Goal: Transaction & Acquisition: Purchase product/service

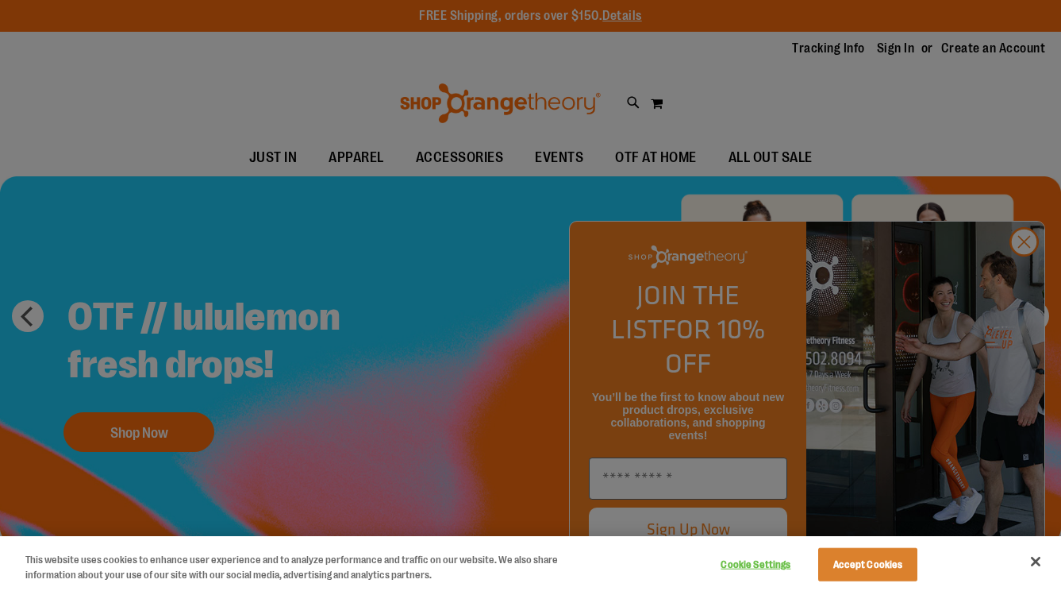
click at [901, 50] on div at bounding box center [530, 295] width 1061 height 591
click at [884, 555] on button "Accept Cookies" at bounding box center [868, 564] width 99 height 33
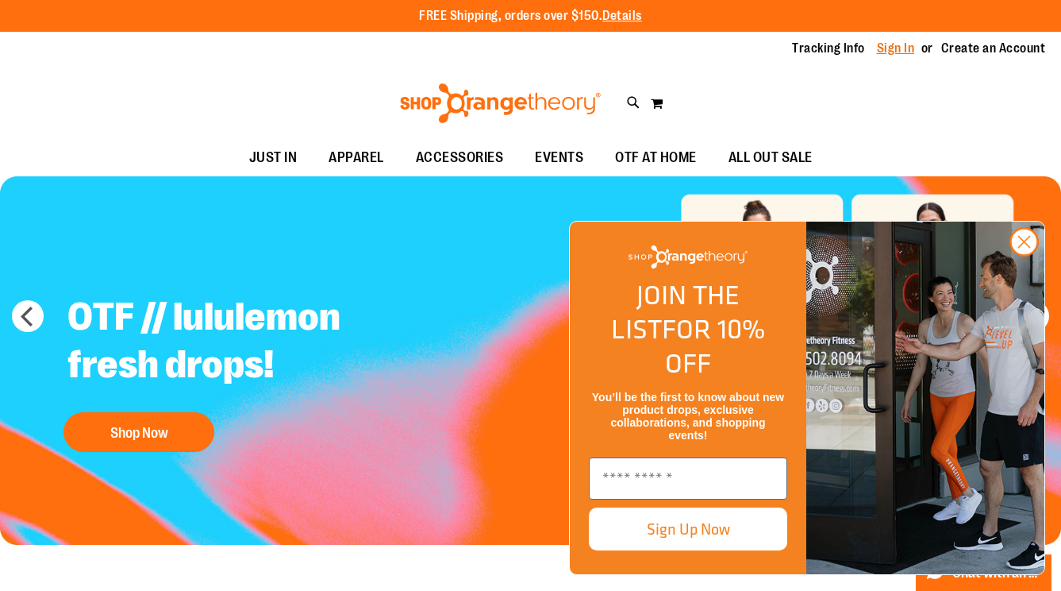
click at [891, 50] on link "Sign In" at bounding box center [896, 48] width 38 height 17
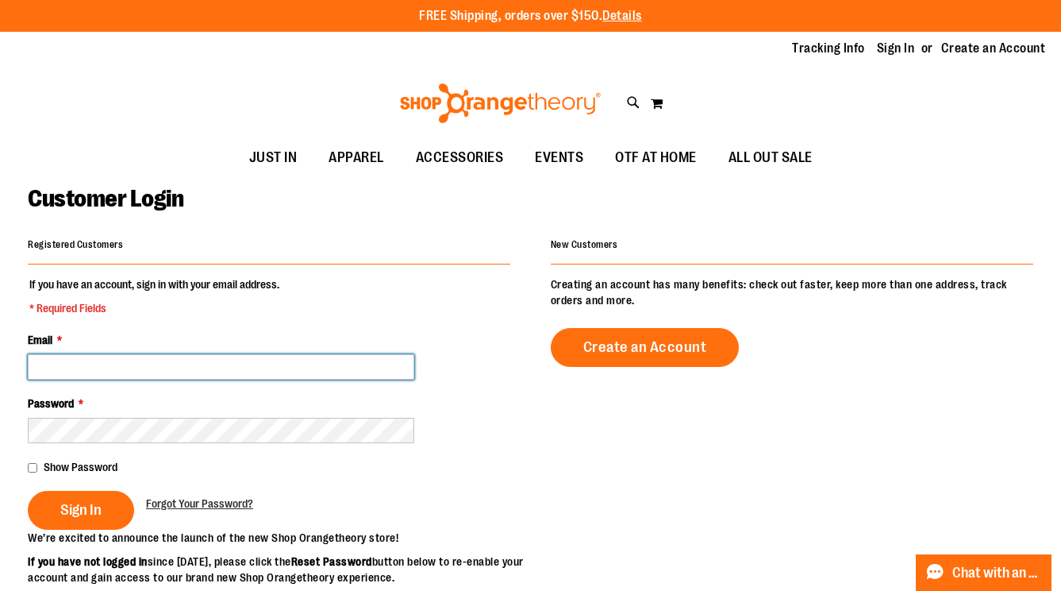
type input "**********"
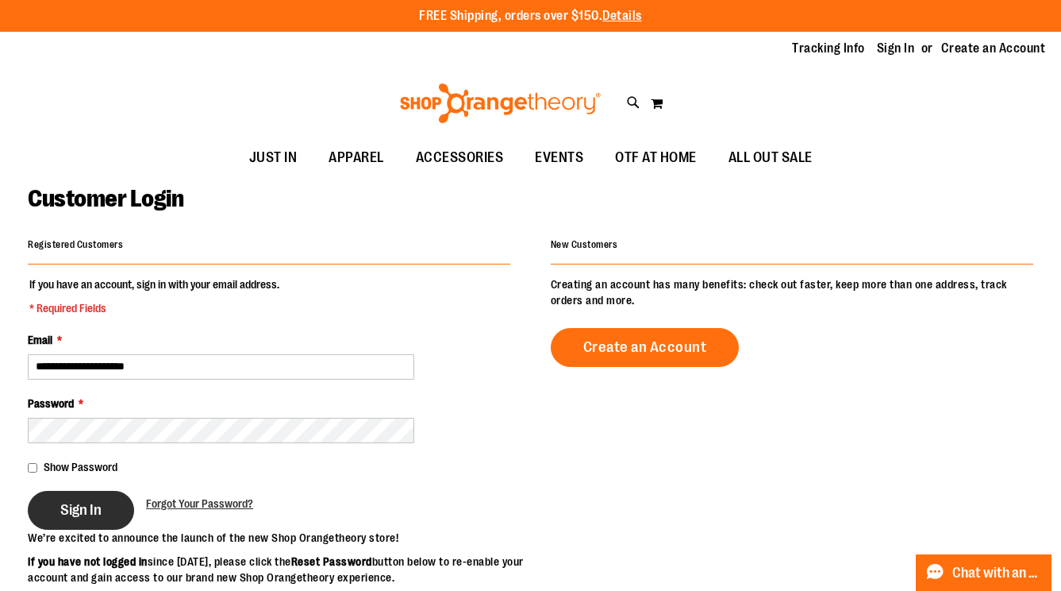
click at [91, 499] on button "Sign In" at bounding box center [81, 510] width 106 height 39
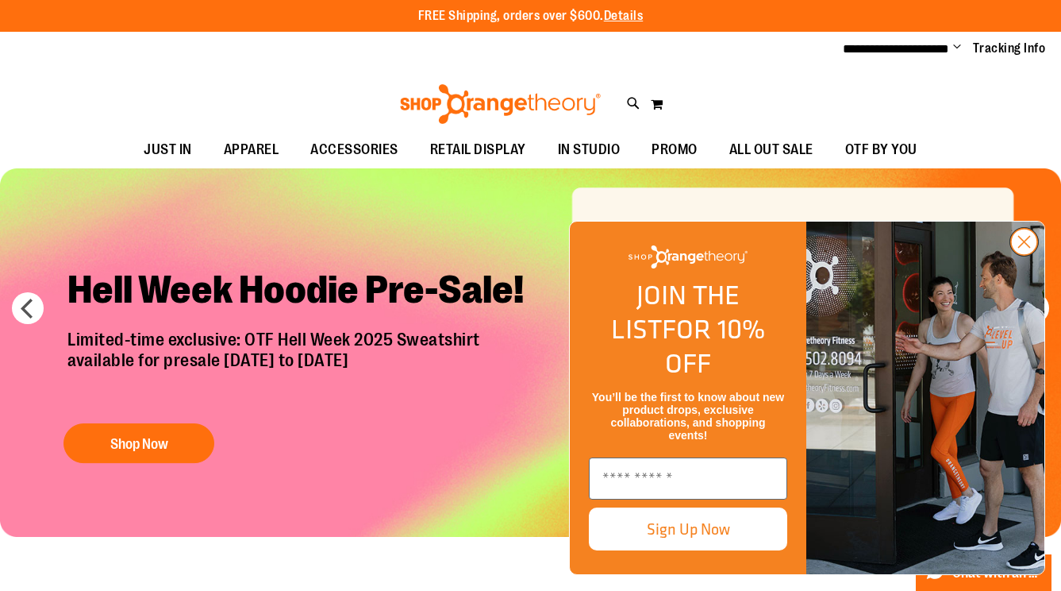
click at [1023, 255] on circle "Close dialog" at bounding box center [1024, 242] width 26 height 26
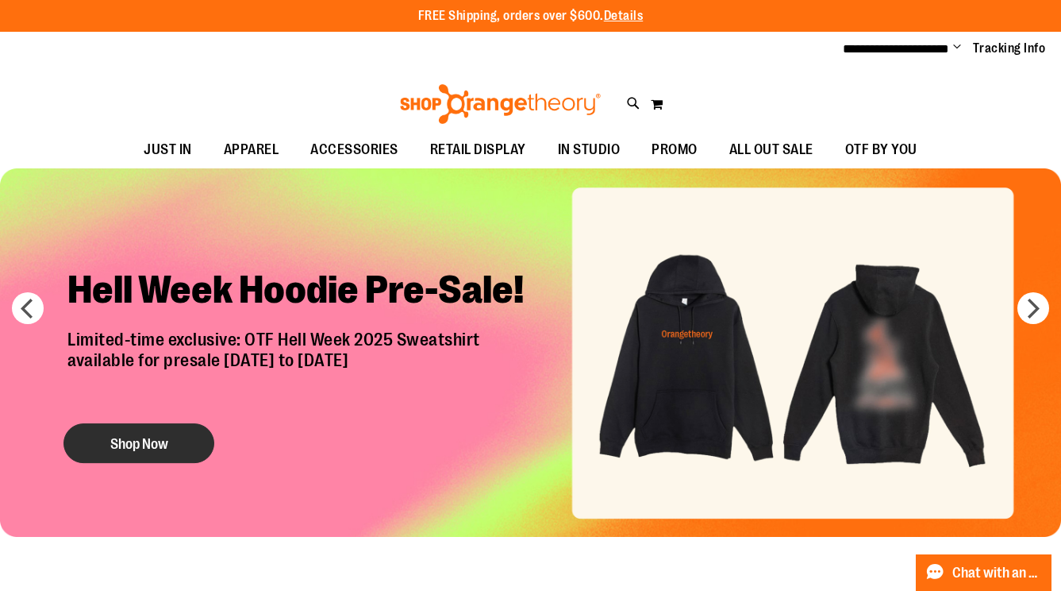
click at [165, 445] on button "Shop Now" at bounding box center [139, 443] width 151 height 40
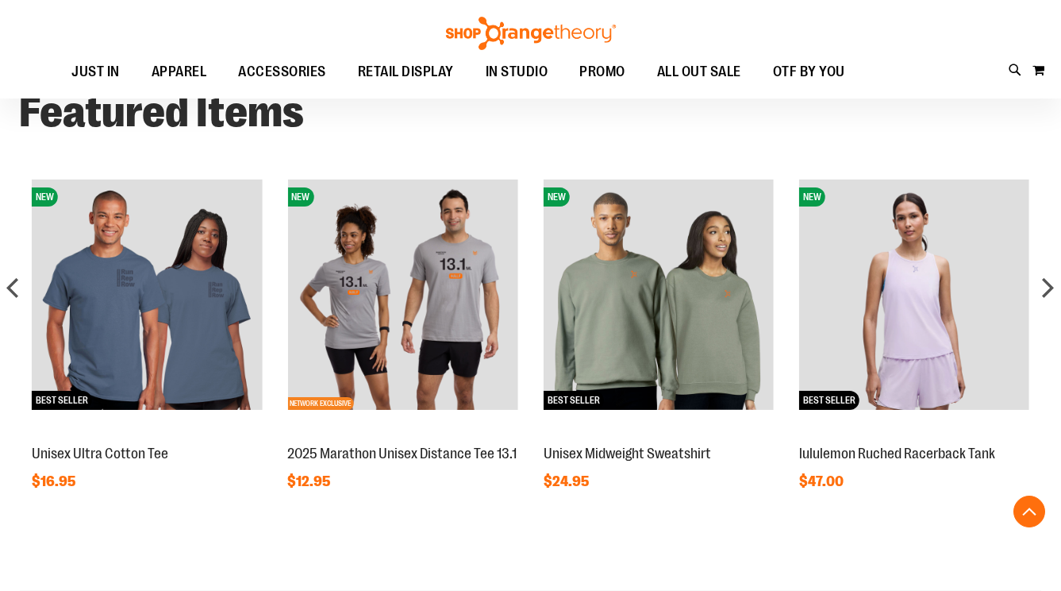
scroll to position [1419, 0]
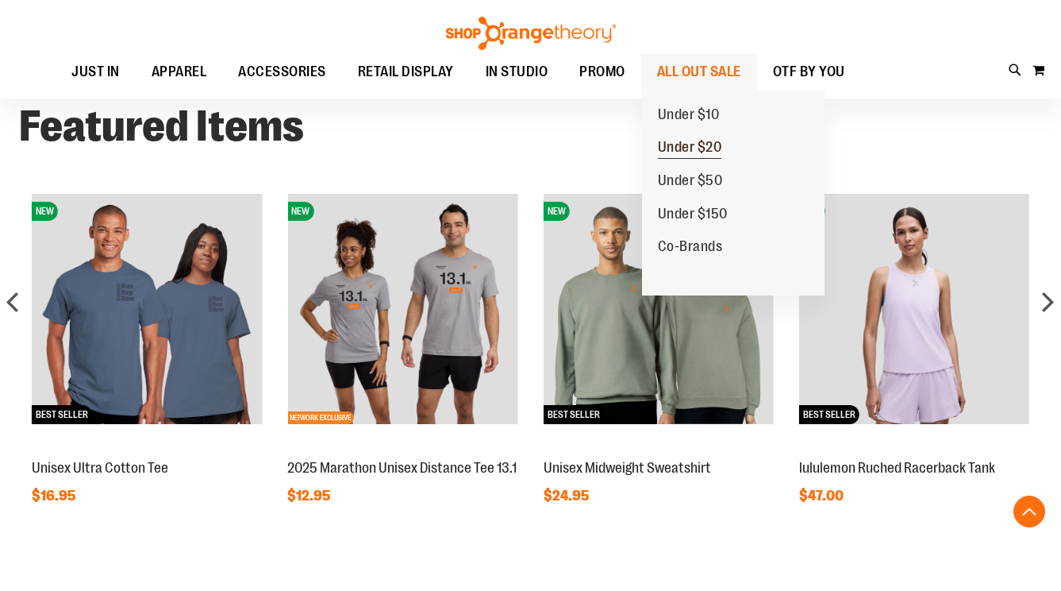
click at [672, 141] on span "Under $20" at bounding box center [690, 149] width 64 height 20
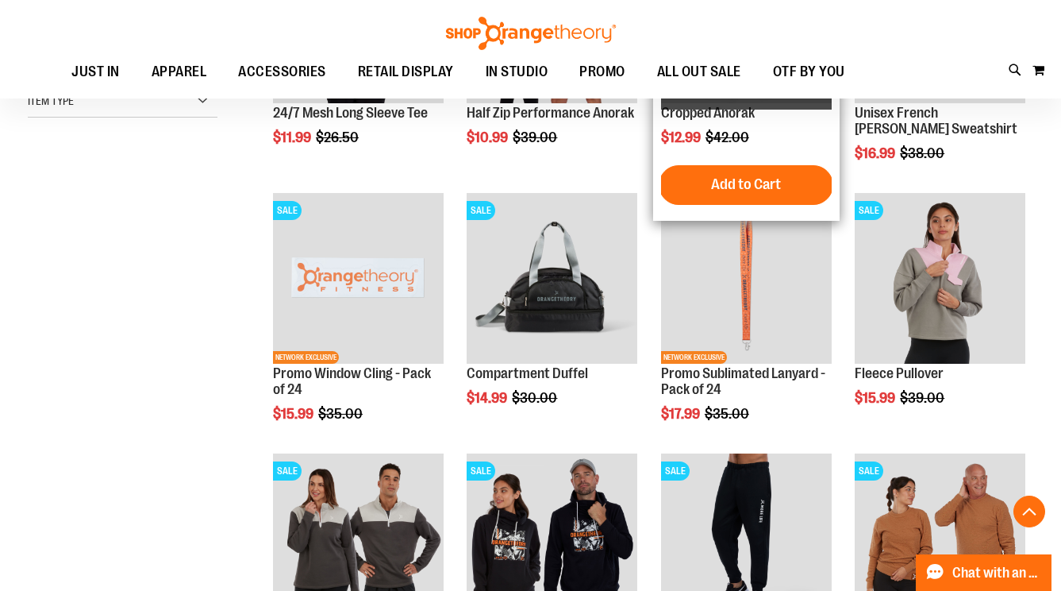
scroll to position [383, 0]
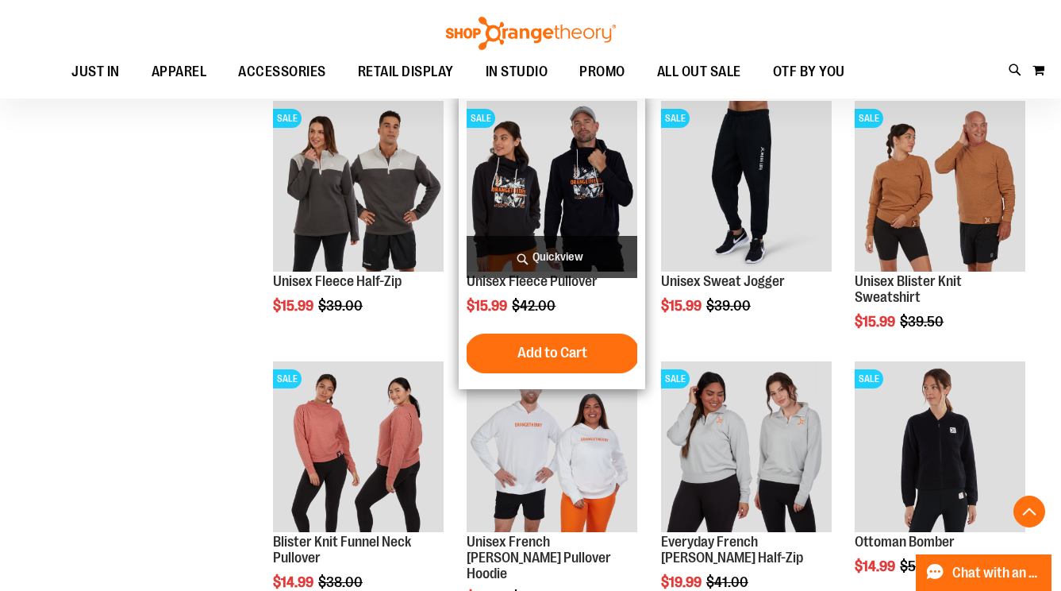
scroll to position [758, 0]
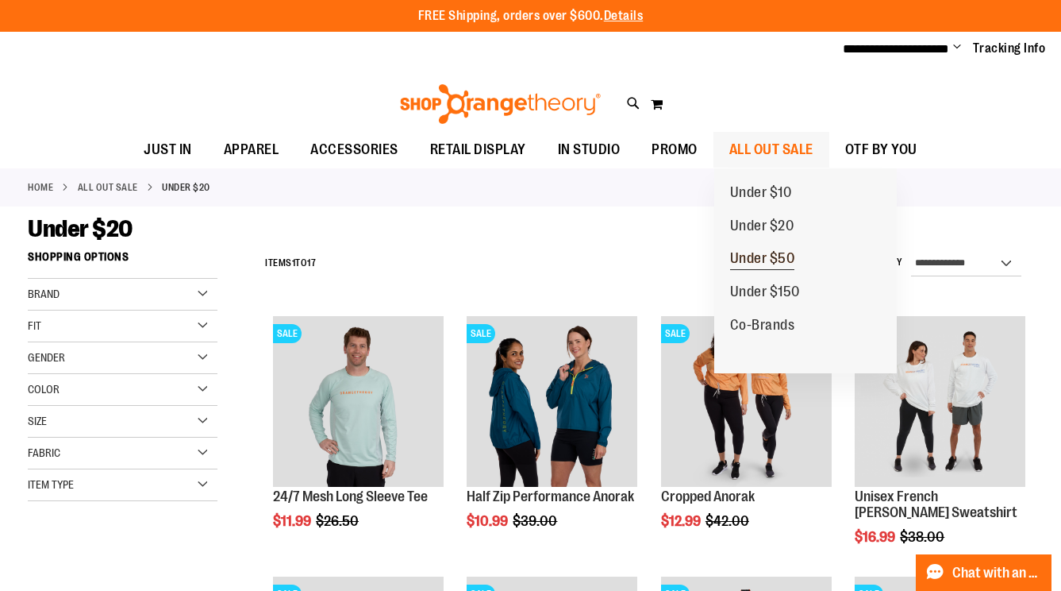
click at [734, 255] on span "Under $50" at bounding box center [762, 260] width 65 height 20
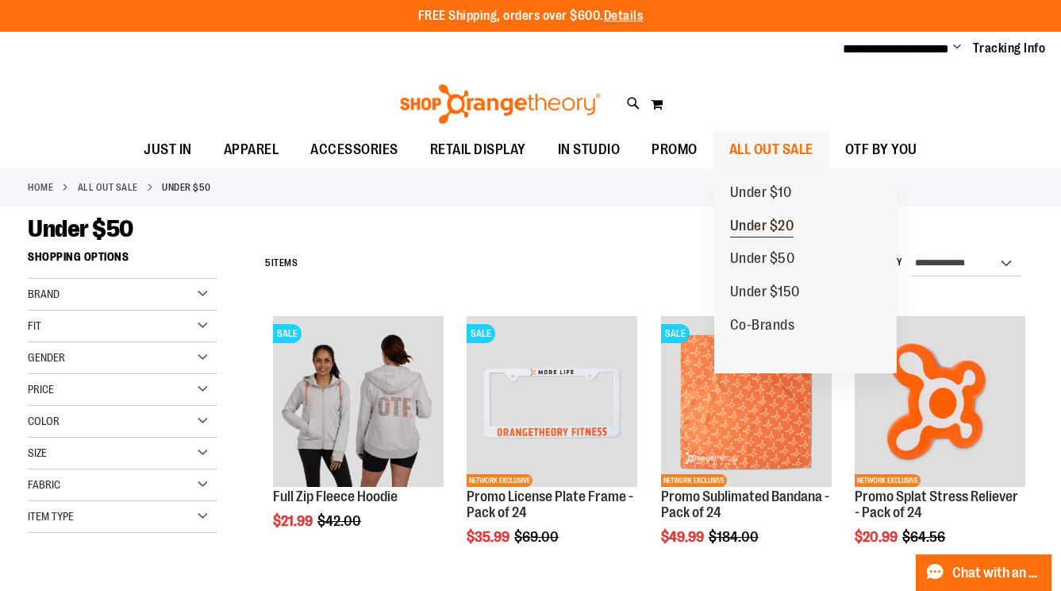
click at [734, 218] on span "Under $20" at bounding box center [762, 228] width 64 height 20
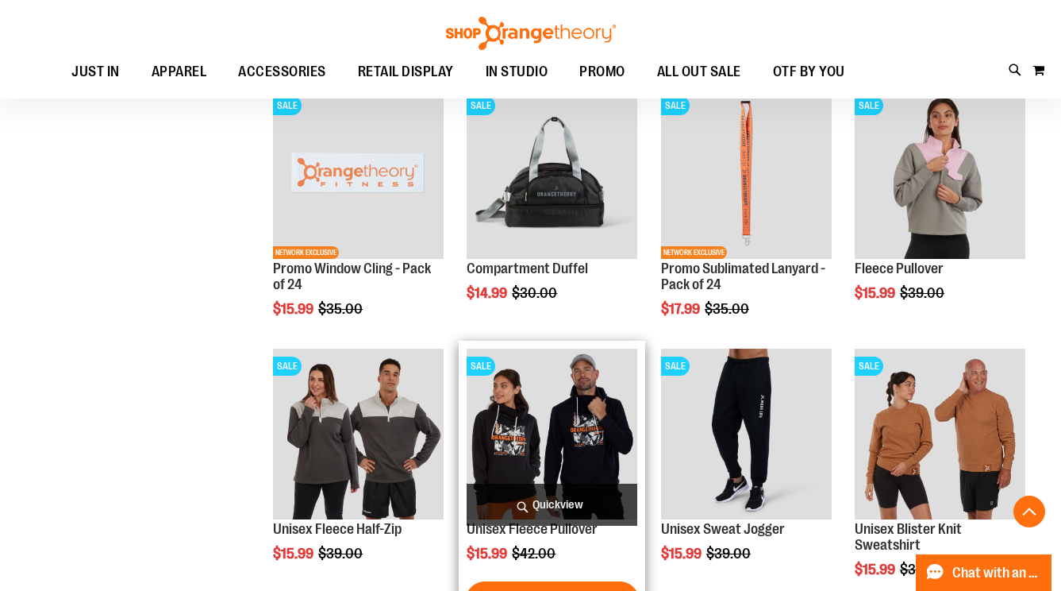
scroll to position [487, 0]
click at [522, 456] on img "product" at bounding box center [552, 433] width 171 height 171
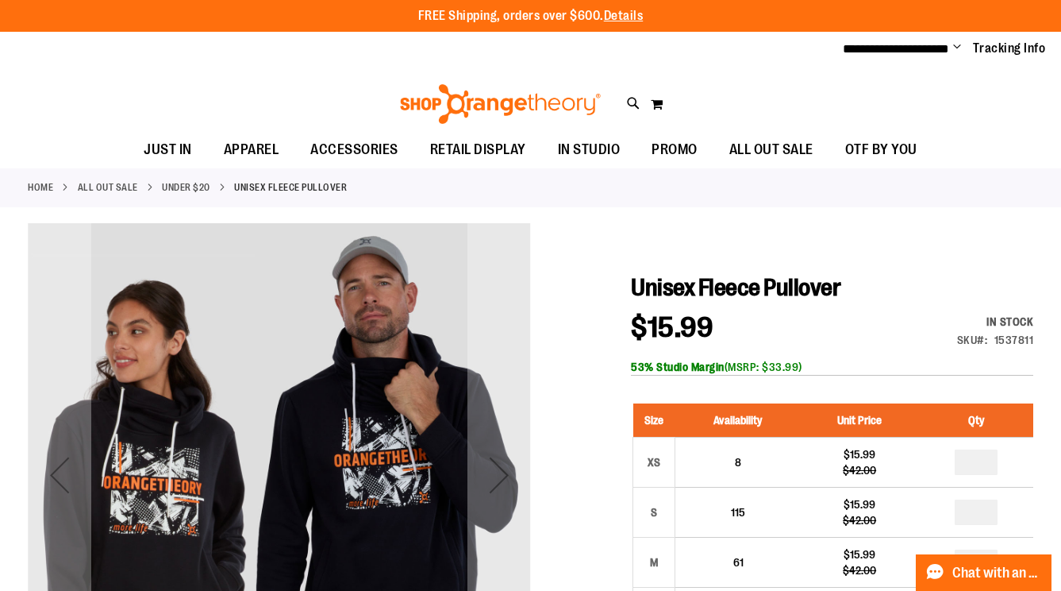
scroll to position [5, 0]
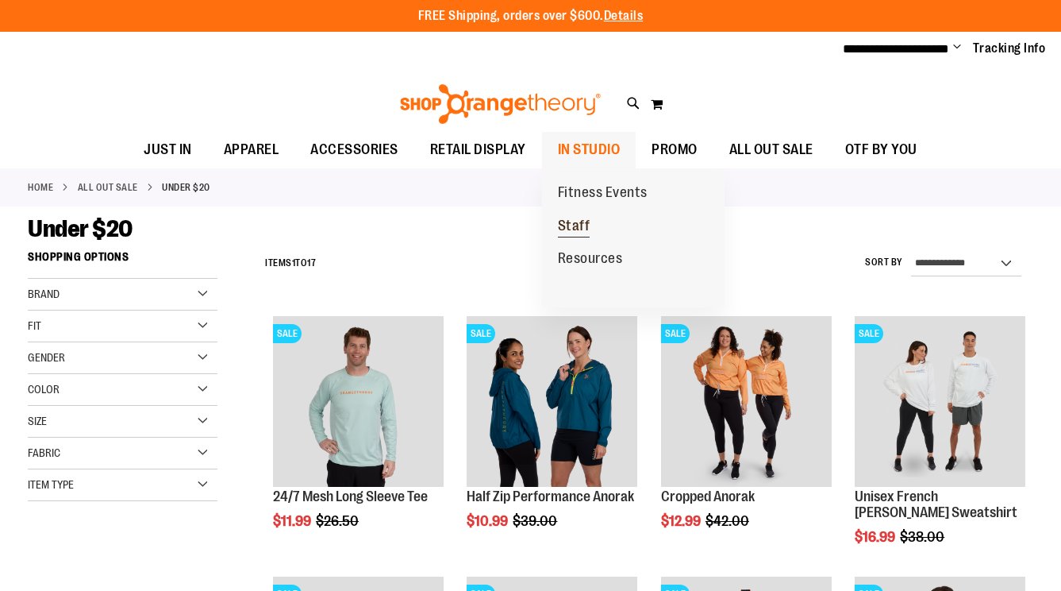
click at [573, 220] on span "Staff" at bounding box center [574, 228] width 33 height 20
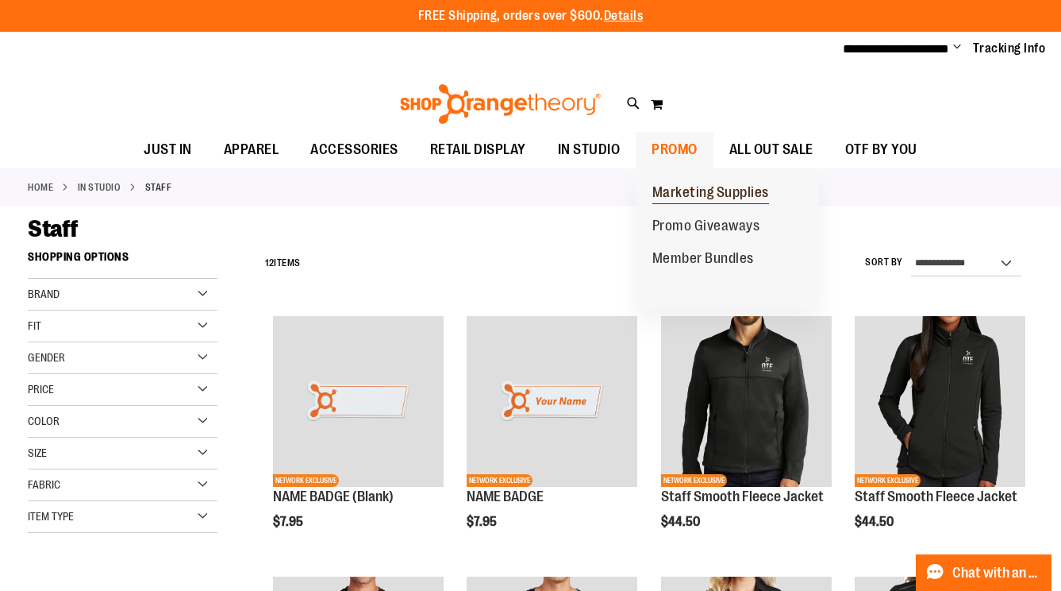
click at [669, 184] on span "Marketing Supplies" at bounding box center [711, 194] width 117 height 20
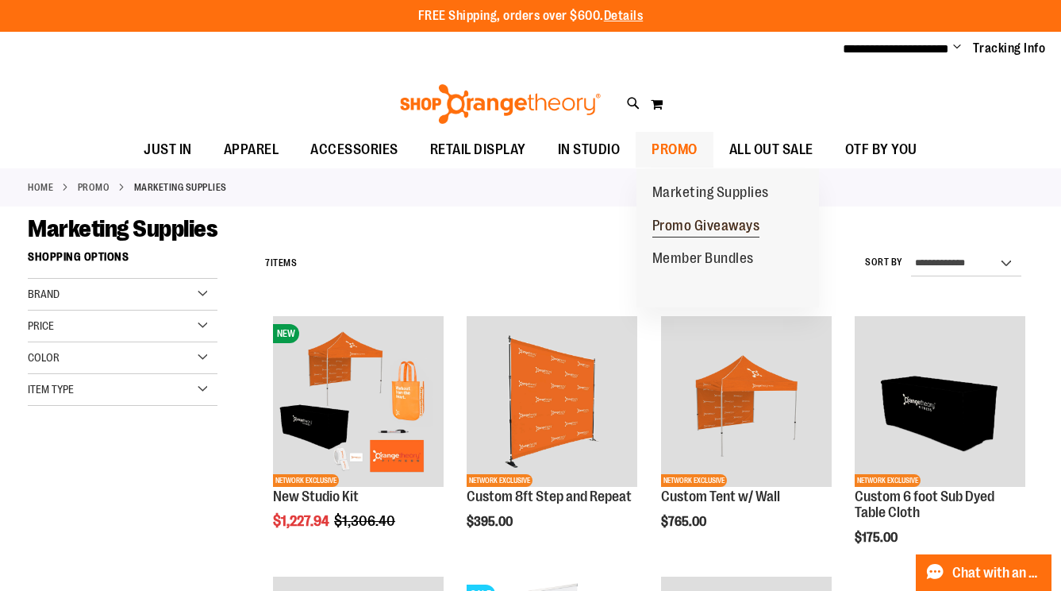
click at [680, 225] on span "Promo Giveaways" at bounding box center [707, 228] width 108 height 20
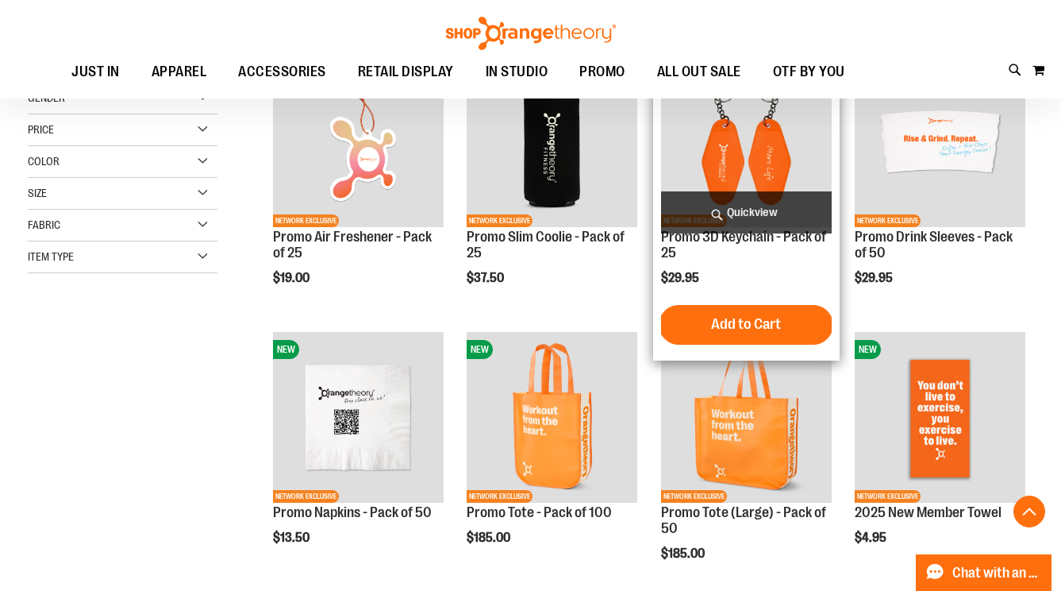
scroll to position [284, 0]
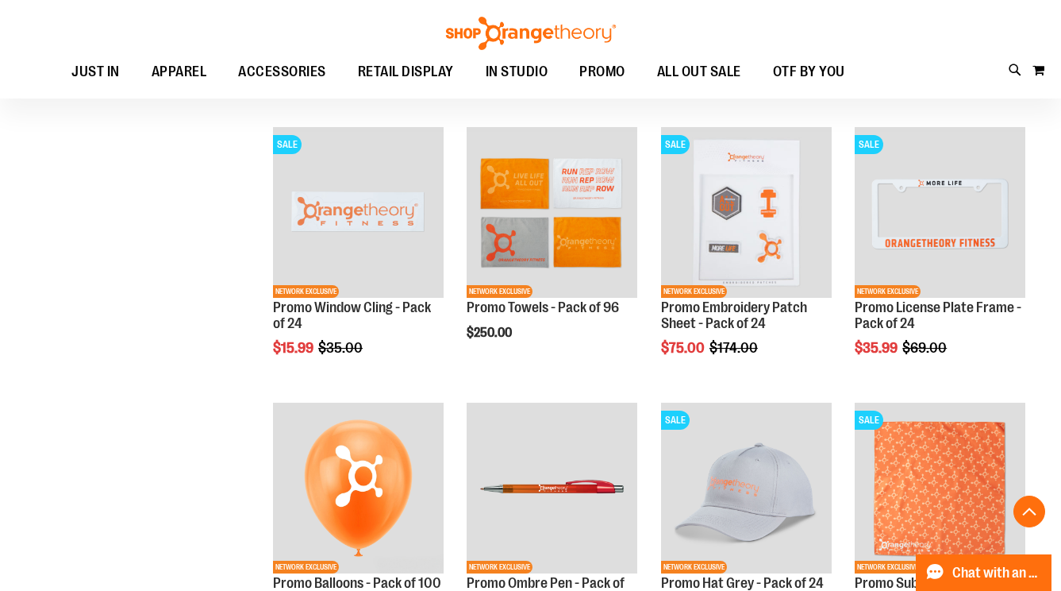
scroll to position [1015, 0]
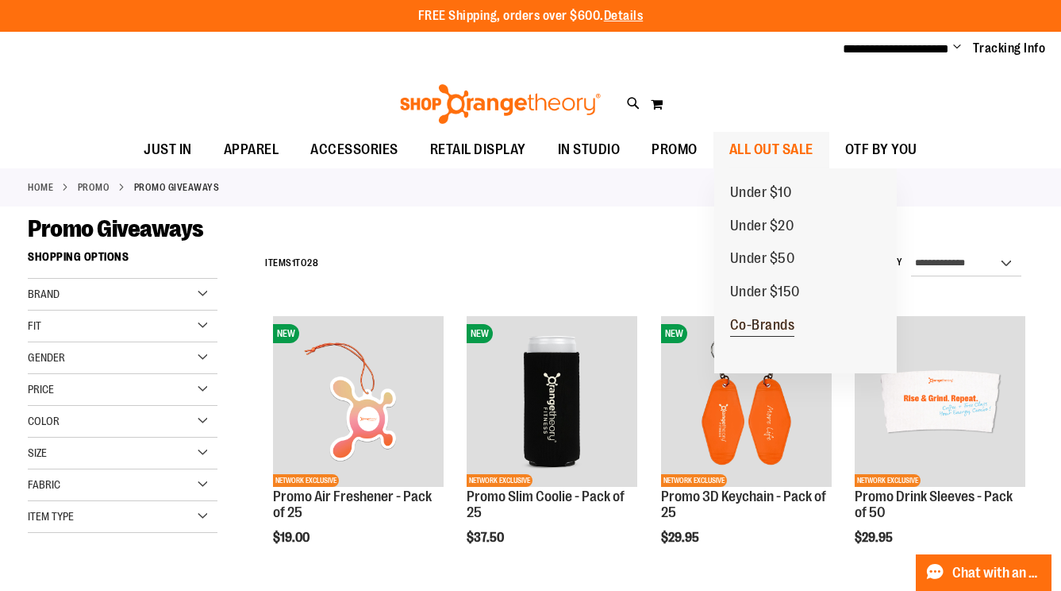
click at [743, 323] on span "Co-Brands" at bounding box center [762, 327] width 65 height 20
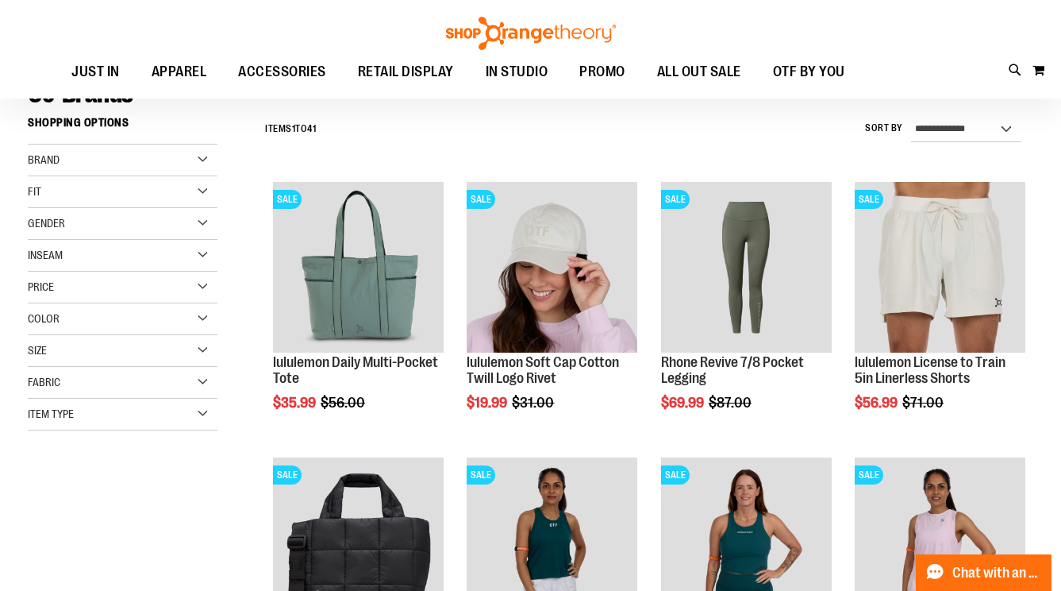
scroll to position [132, 0]
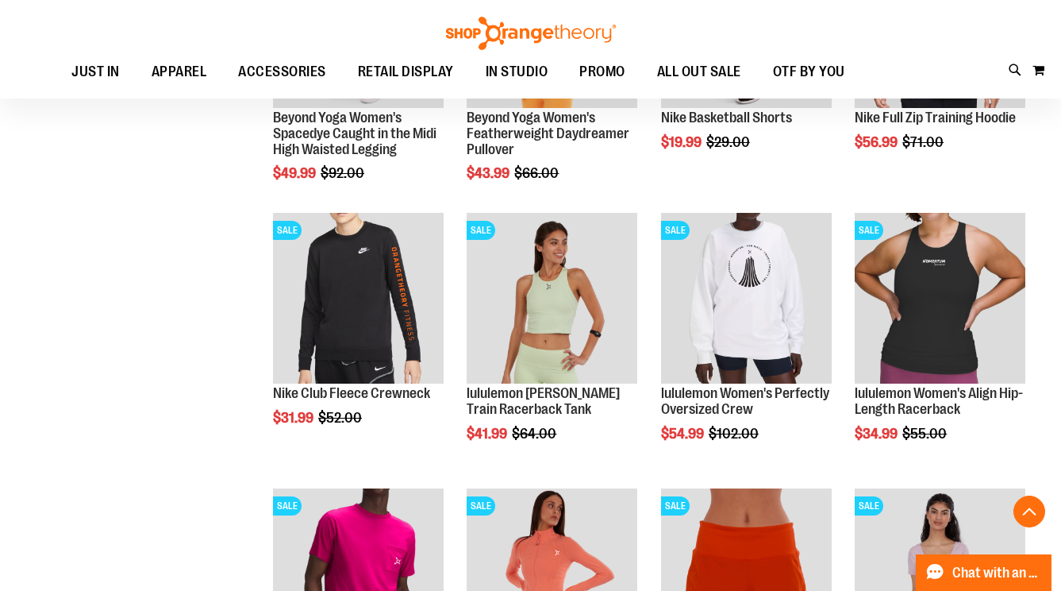
scroll to position [1205, 0]
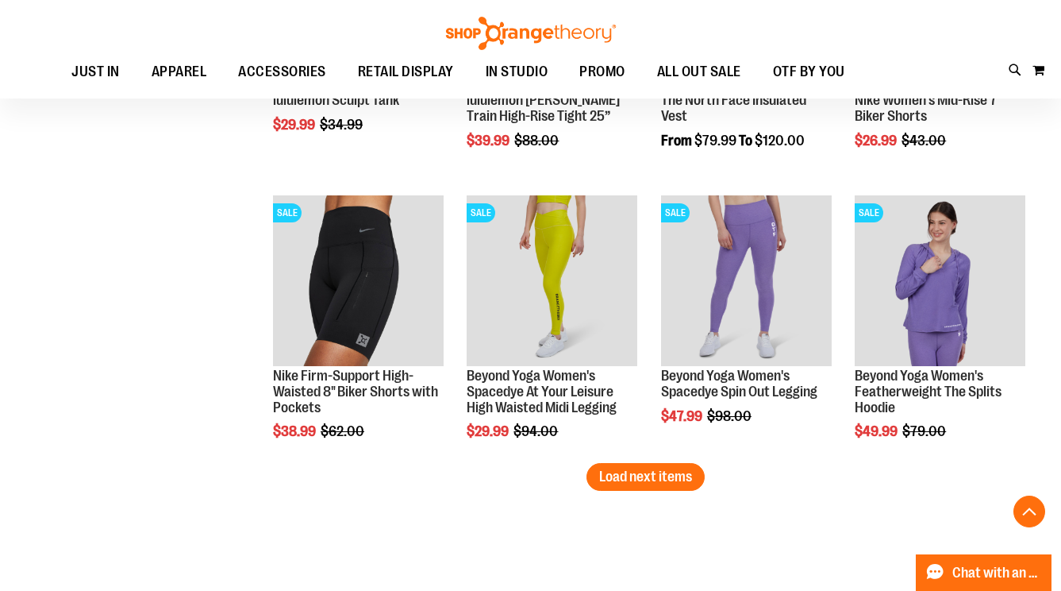
scroll to position [2352, 0]
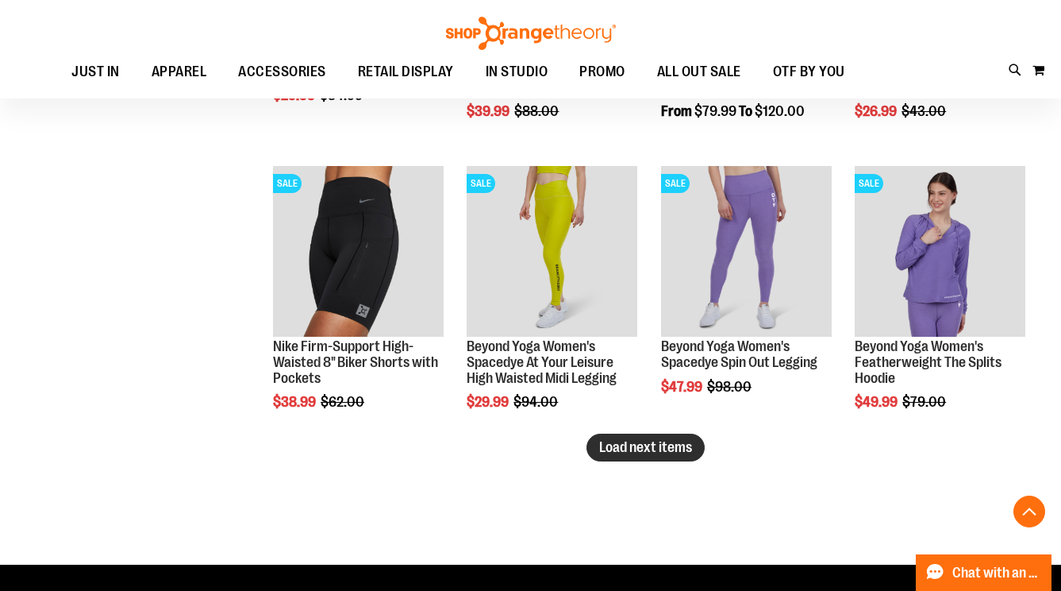
click at [680, 443] on span "Load next items" at bounding box center [645, 447] width 93 height 16
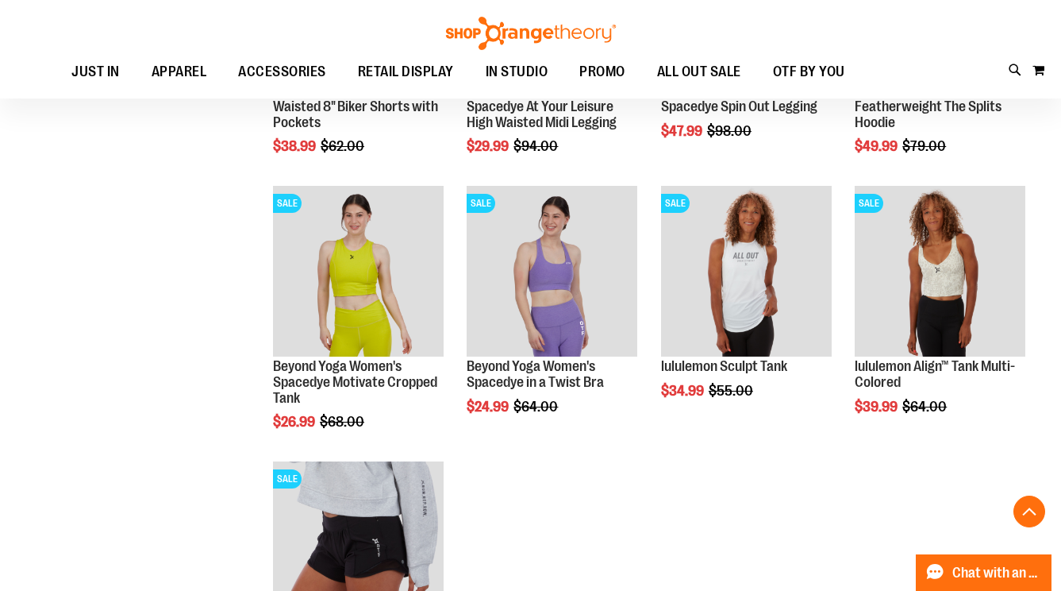
scroll to position [2617, 0]
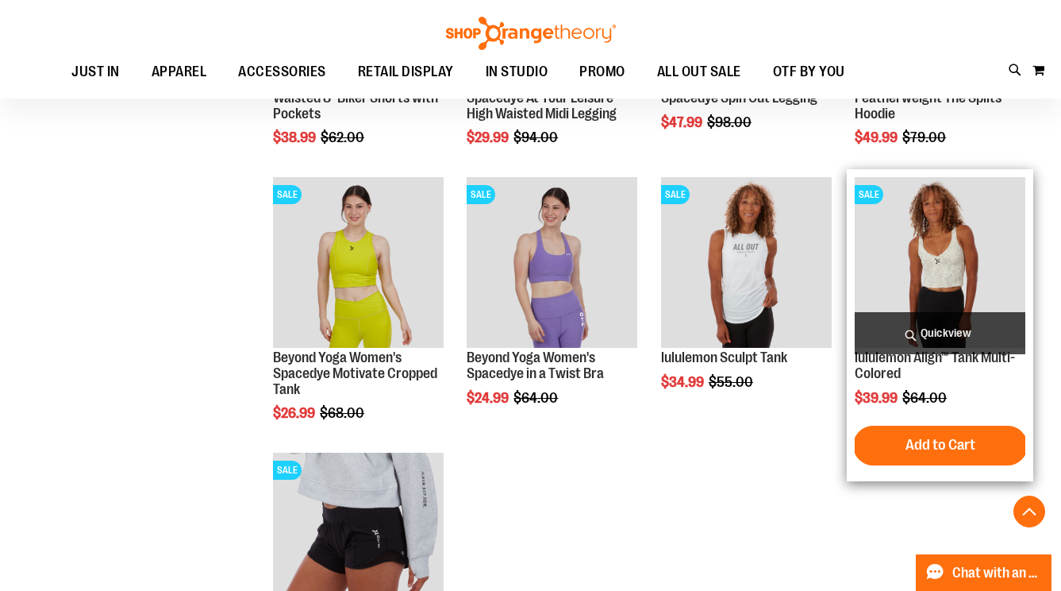
click at [892, 237] on img "product" at bounding box center [940, 262] width 171 height 171
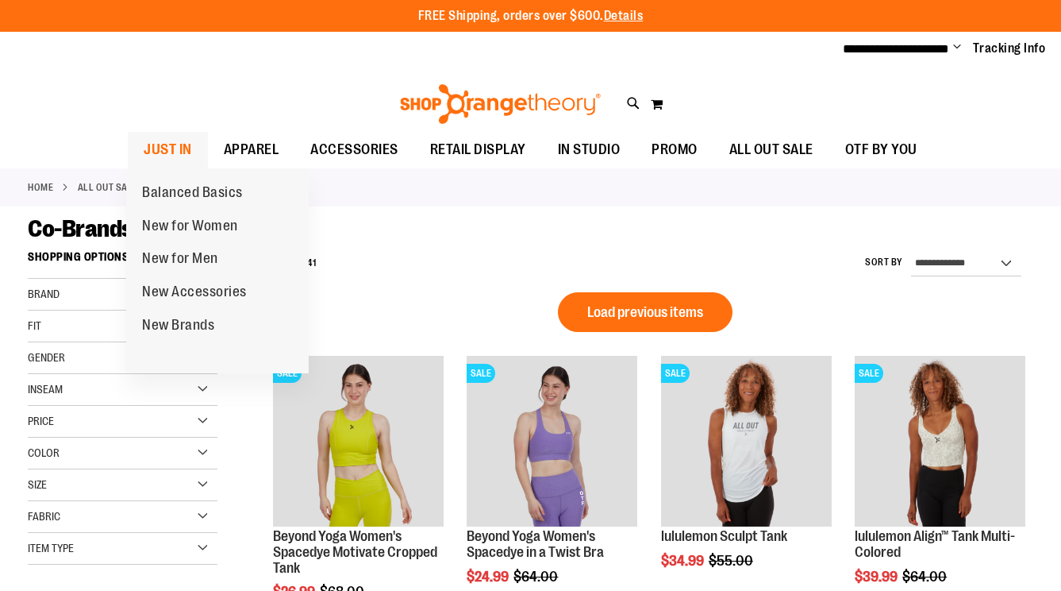
click at [183, 148] on span "JUST IN" at bounding box center [168, 150] width 48 height 36
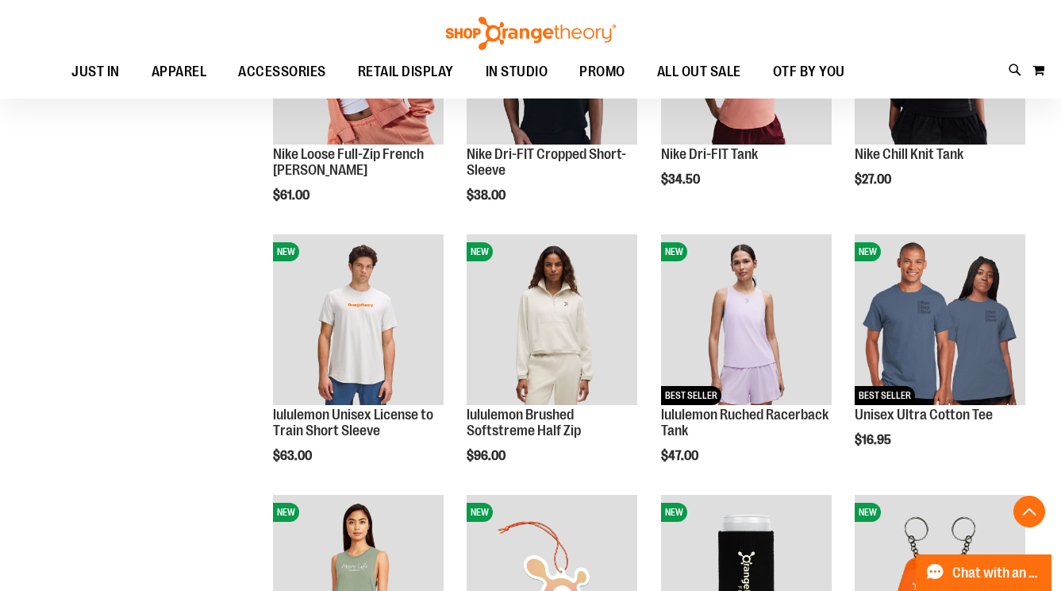
scroll to position [1128, 0]
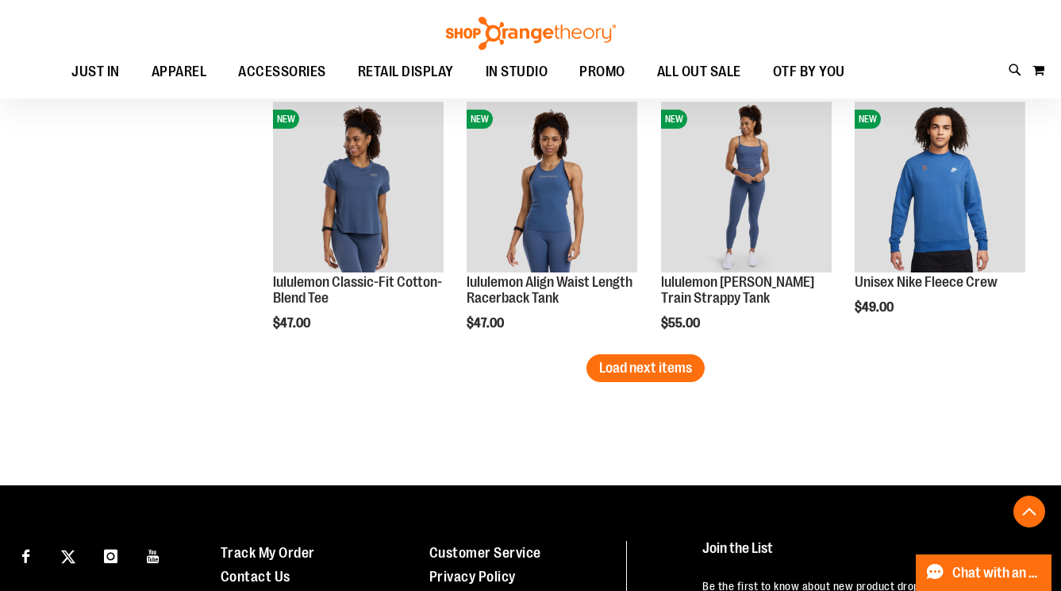
scroll to position [2294, 0]
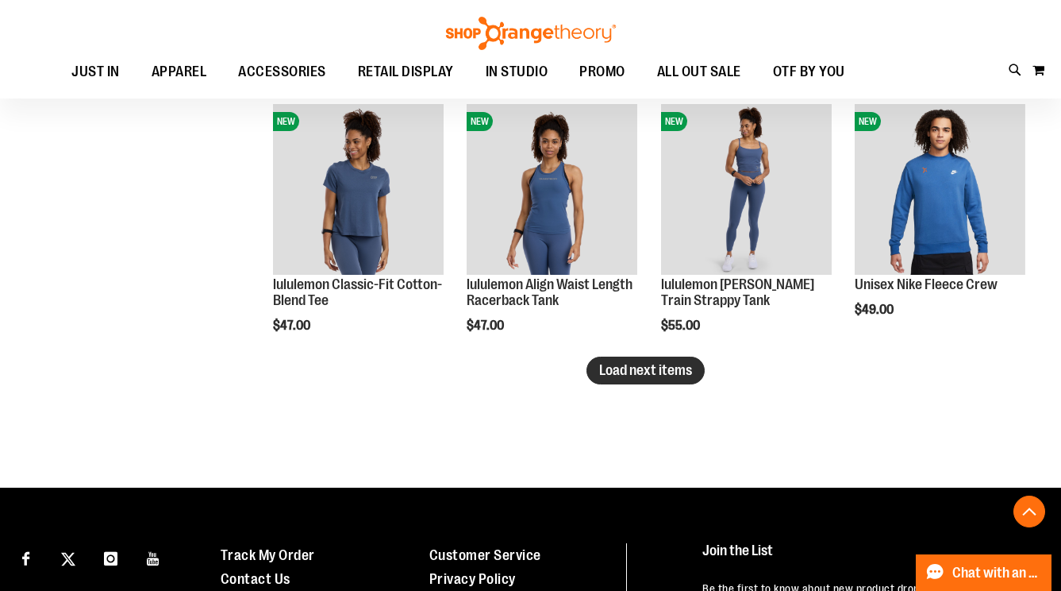
click at [684, 376] on span "Load next items" at bounding box center [645, 370] width 93 height 16
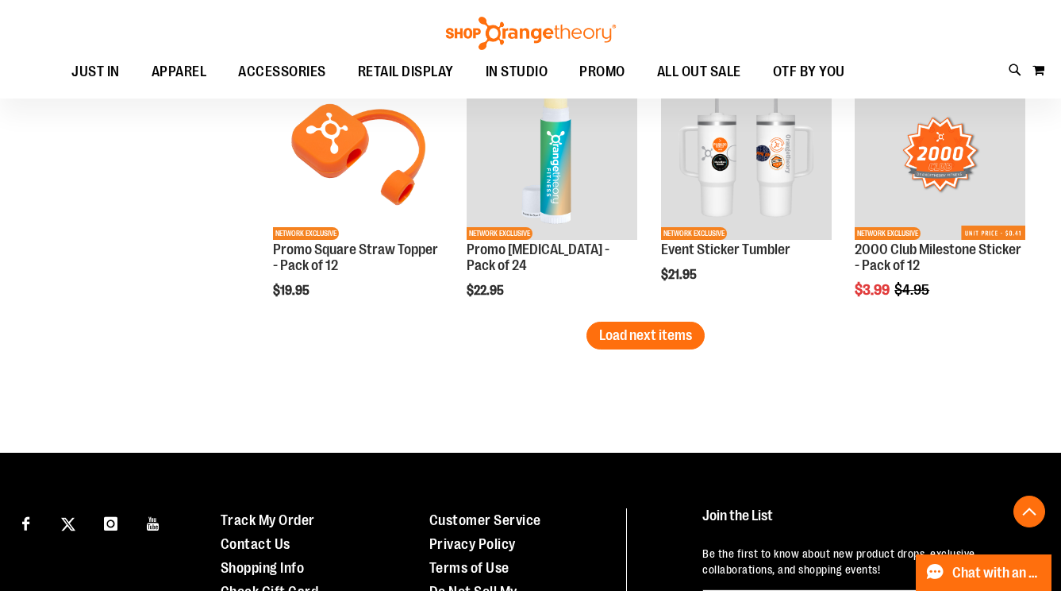
scroll to position [3123, 0]
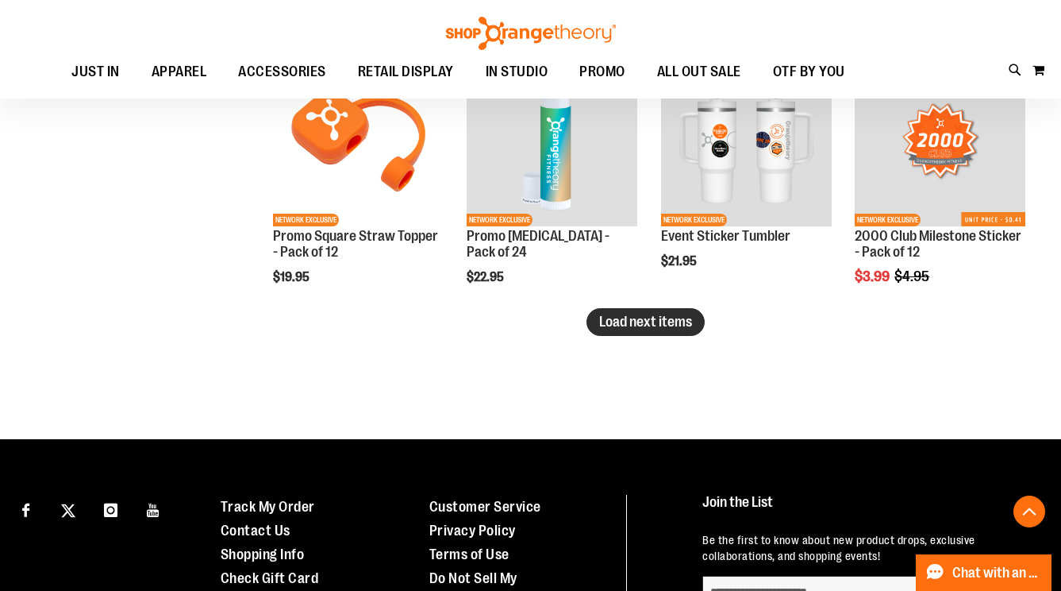
click at [621, 316] on span "Load next items" at bounding box center [645, 322] width 93 height 16
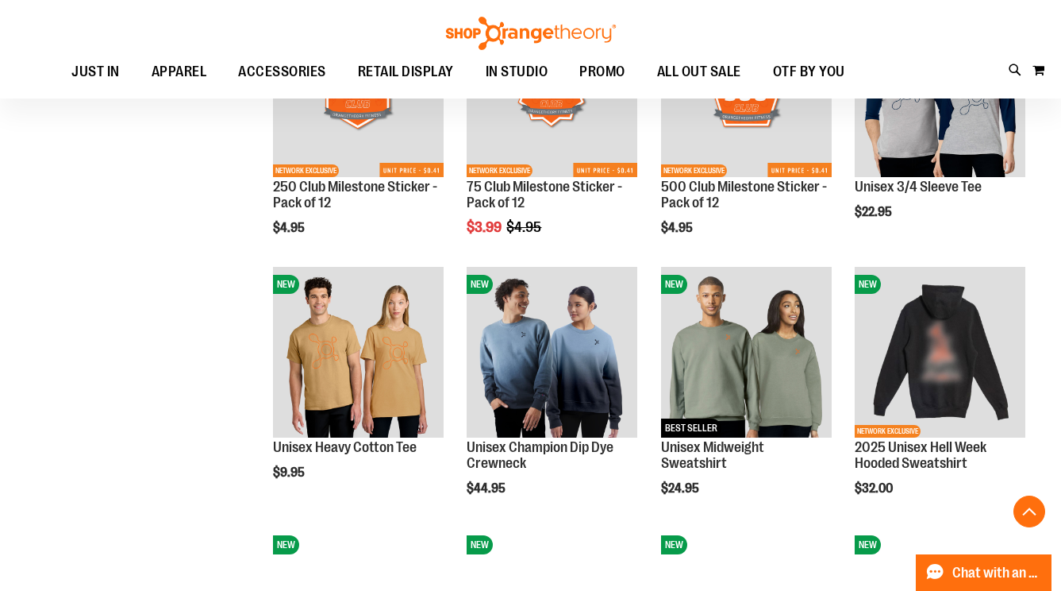
scroll to position [3434, 0]
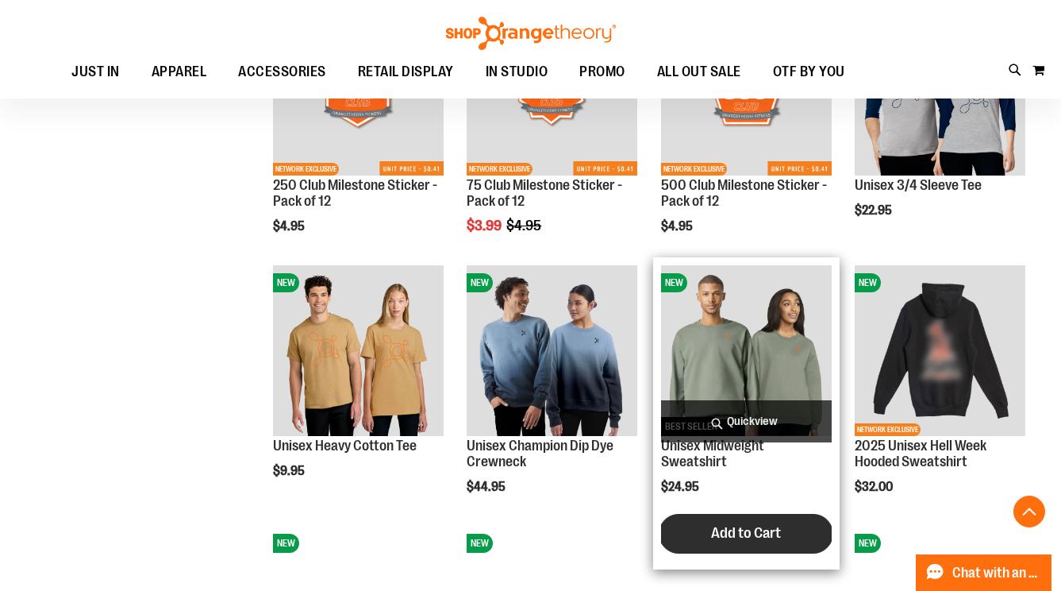
click at [727, 526] on span "Add to Cart" at bounding box center [746, 532] width 70 height 17
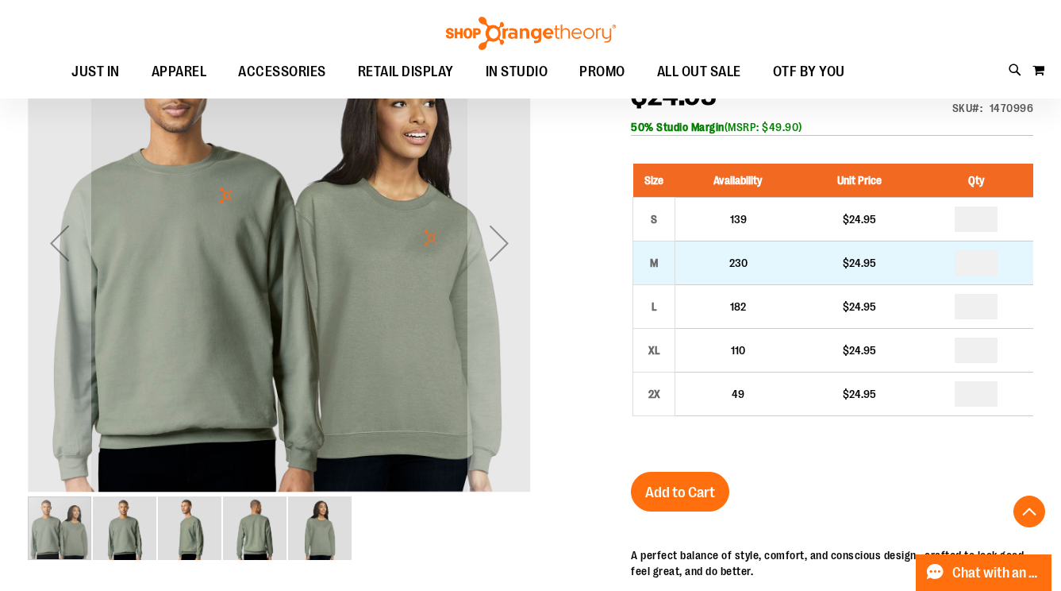
scroll to position [274, 0]
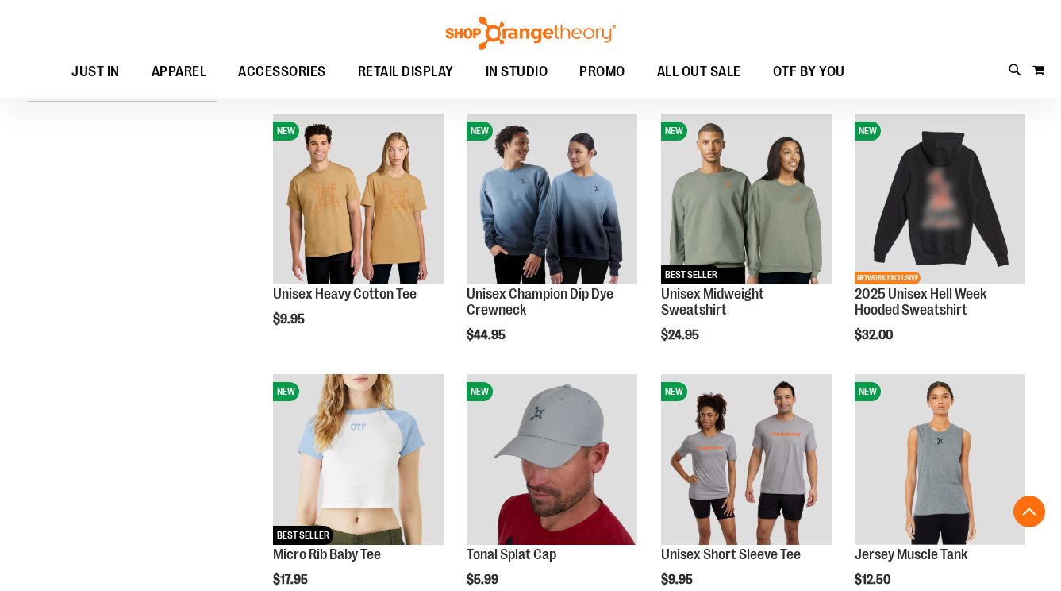
scroll to position [292, 0]
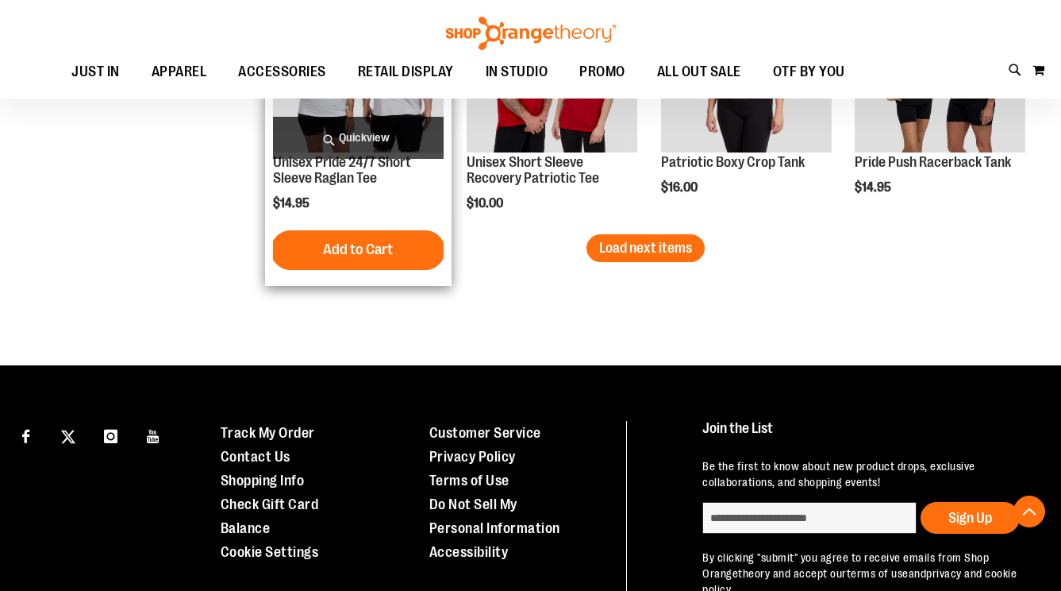
scroll to position [2258, 0]
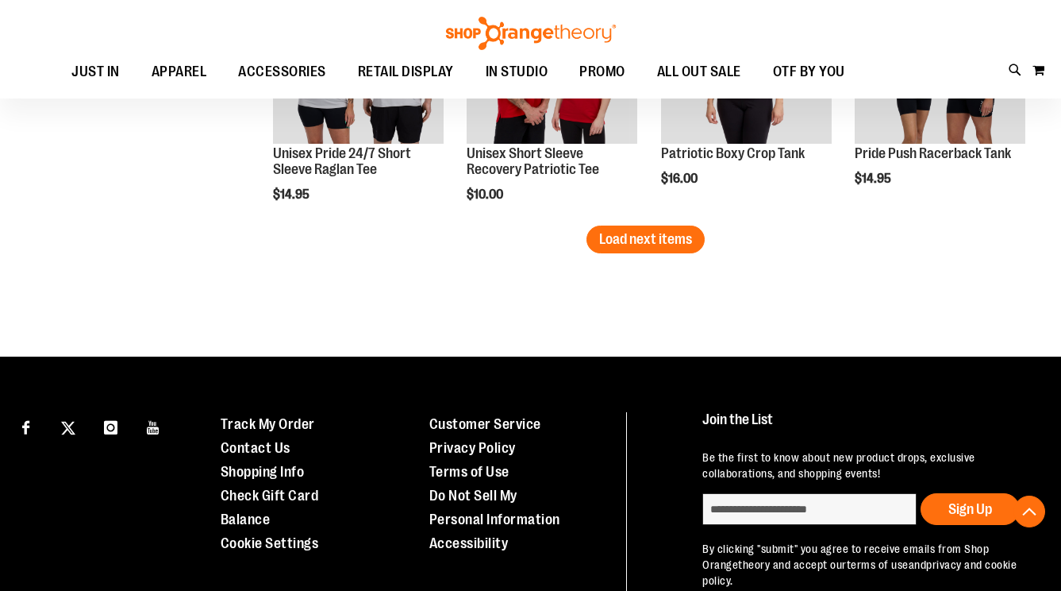
click at [611, 248] on button "Load next items" at bounding box center [646, 239] width 118 height 28
